Goal: Navigation & Orientation: Find specific page/section

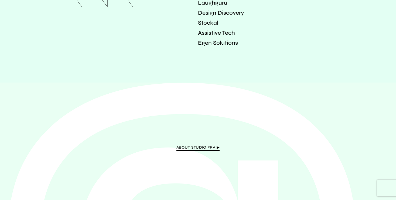
scroll to position [1065, 0]
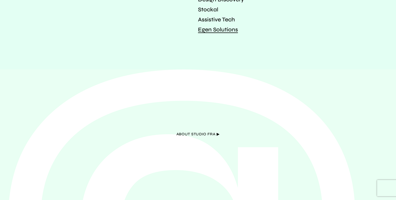
click at [211, 136] on span "about Studio Fra ▶︎" at bounding box center [198, 134] width 43 height 9
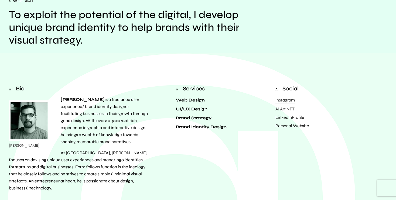
scroll to position [76, 0]
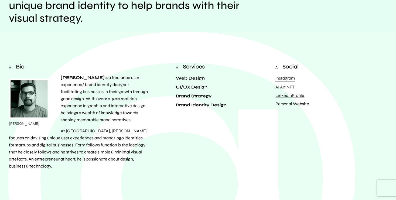
click at [299, 95] on span "Profile" at bounding box center [298, 95] width 12 height 5
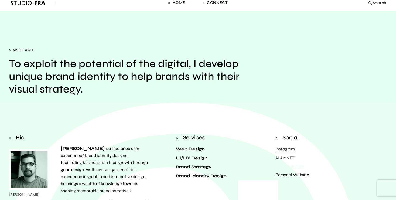
scroll to position [0, 0]
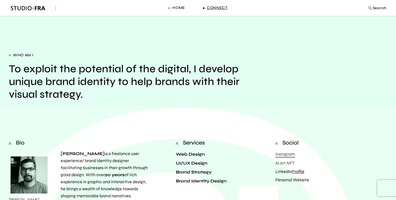
click at [223, 12] on link "Connect" at bounding box center [215, 8] width 25 height 16
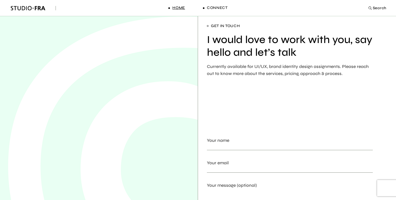
click at [173, 9] on span "Home" at bounding box center [179, 7] width 13 height 5
